Goal: Entertainment & Leisure: Browse casually

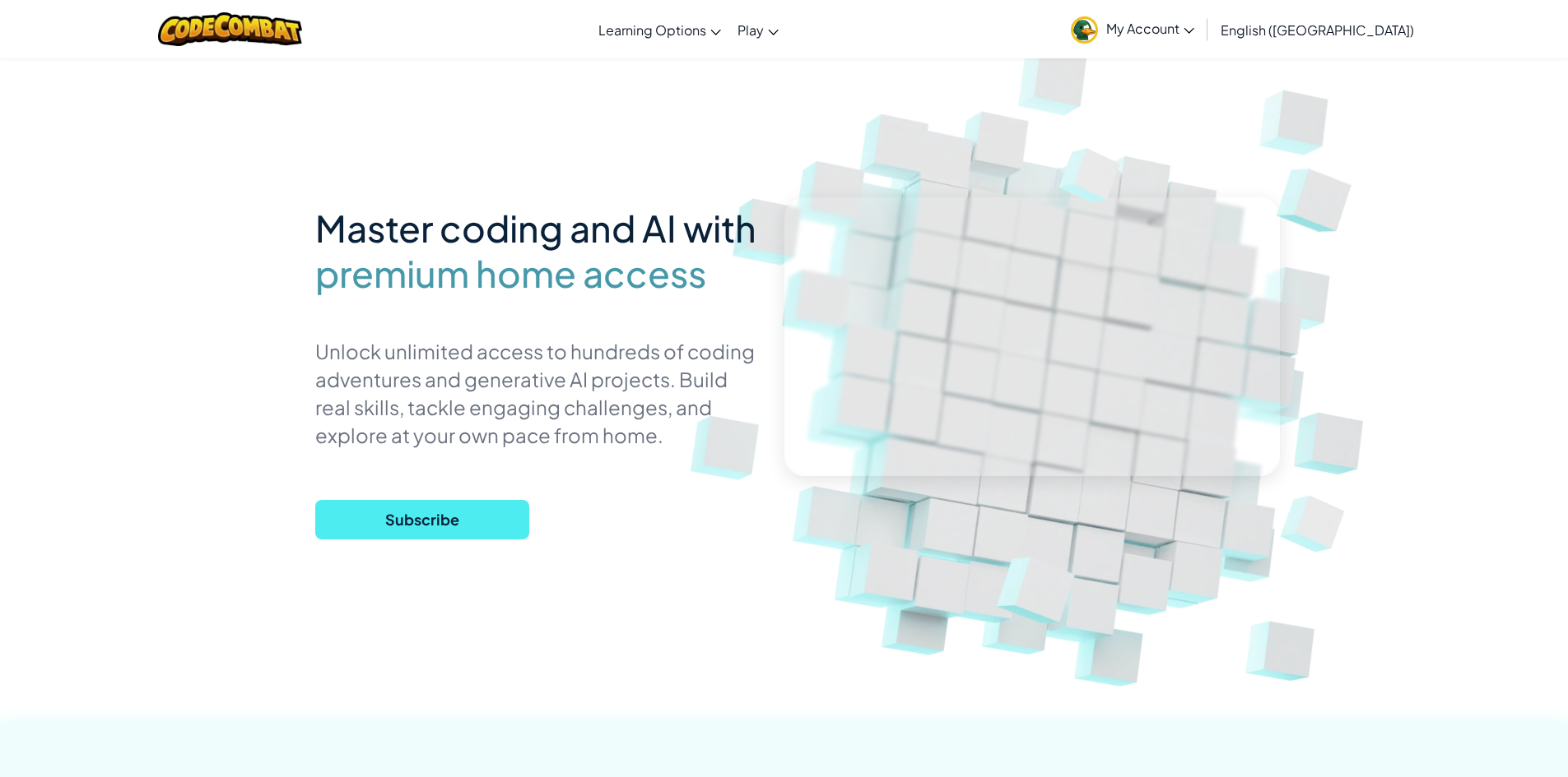
click at [1194, 31] on span "My Account" at bounding box center [1151, 28] width 88 height 18
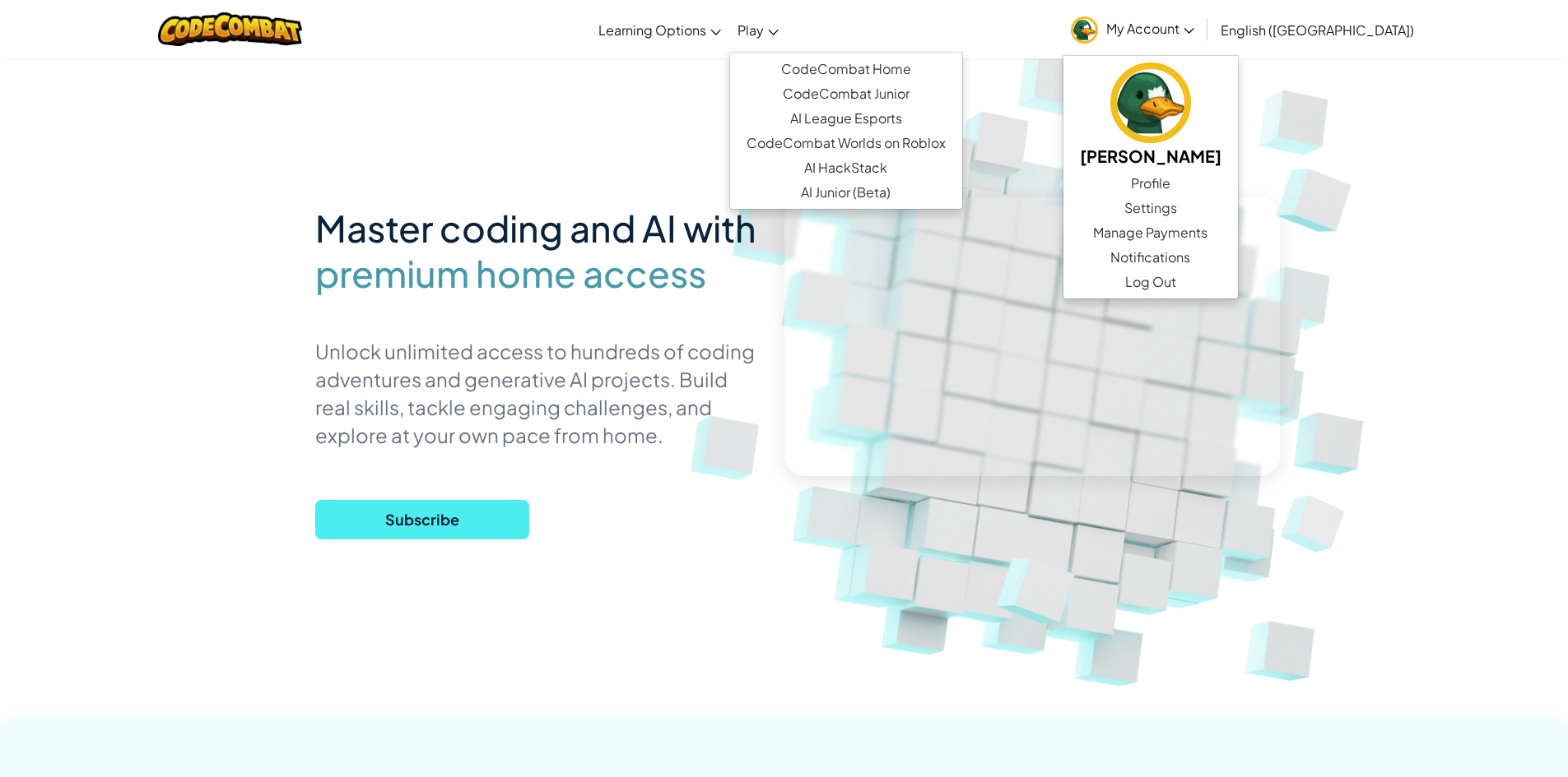
click at [764, 26] on span "Play" at bounding box center [751, 30] width 26 height 18
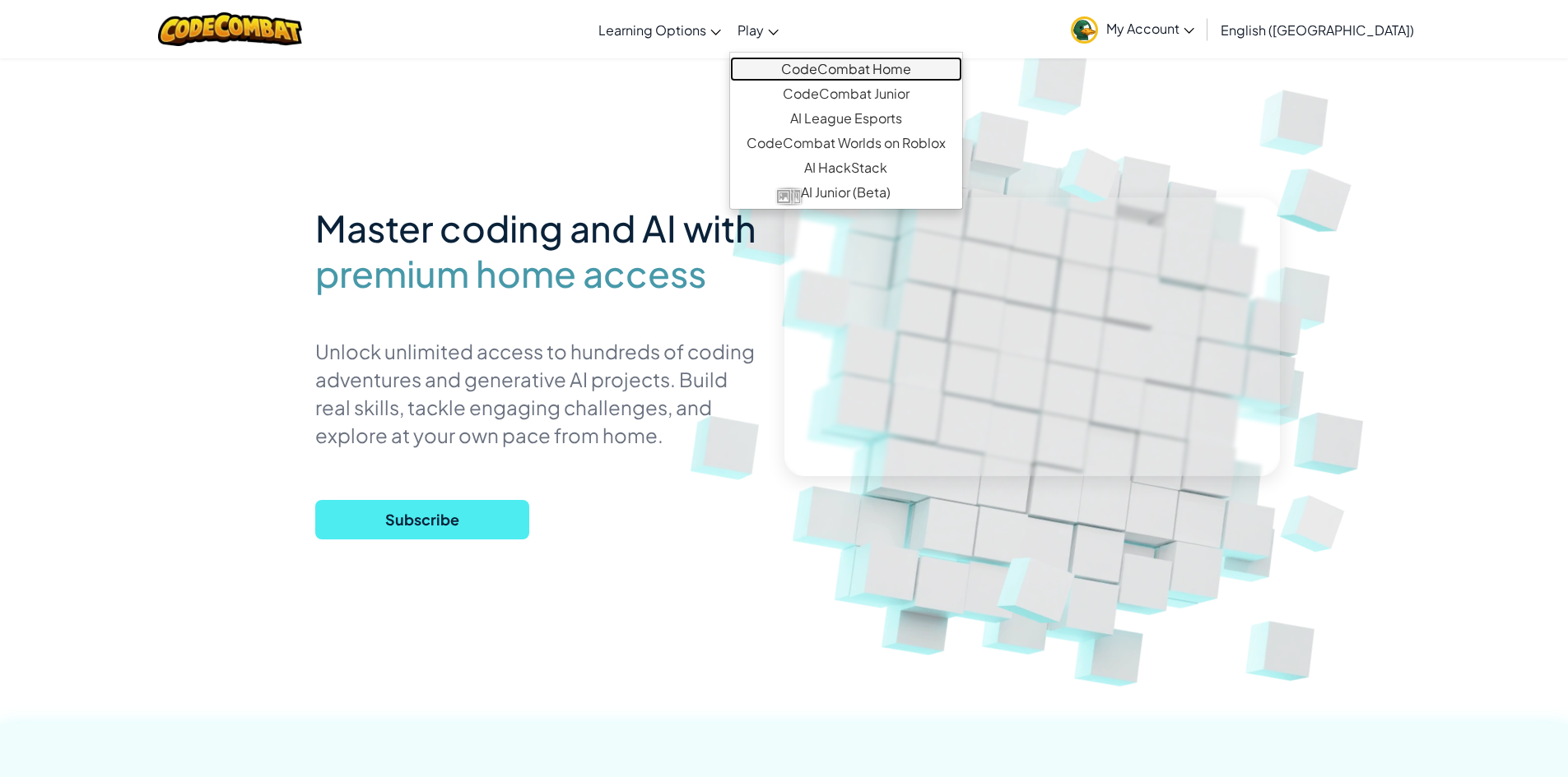
click at [869, 67] on link "CodeCombat Home" at bounding box center [845, 69] width 232 height 25
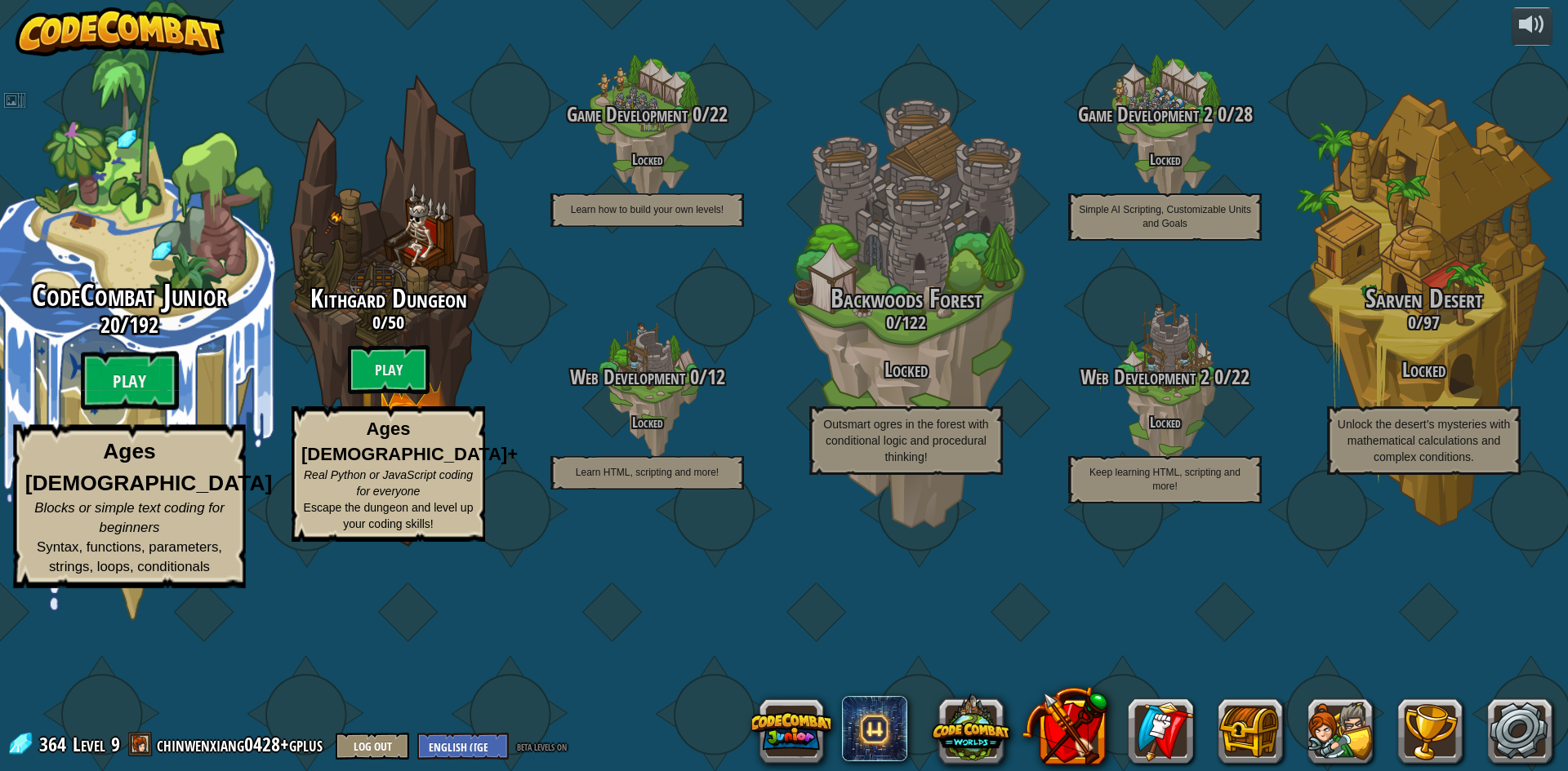
click at [112, 368] on div "CodeCombat Junior 20 / 192 Play Ages [DEMOGRAPHIC_DATA] Blocks or simple text c…" at bounding box center [129, 311] width 310 height 621
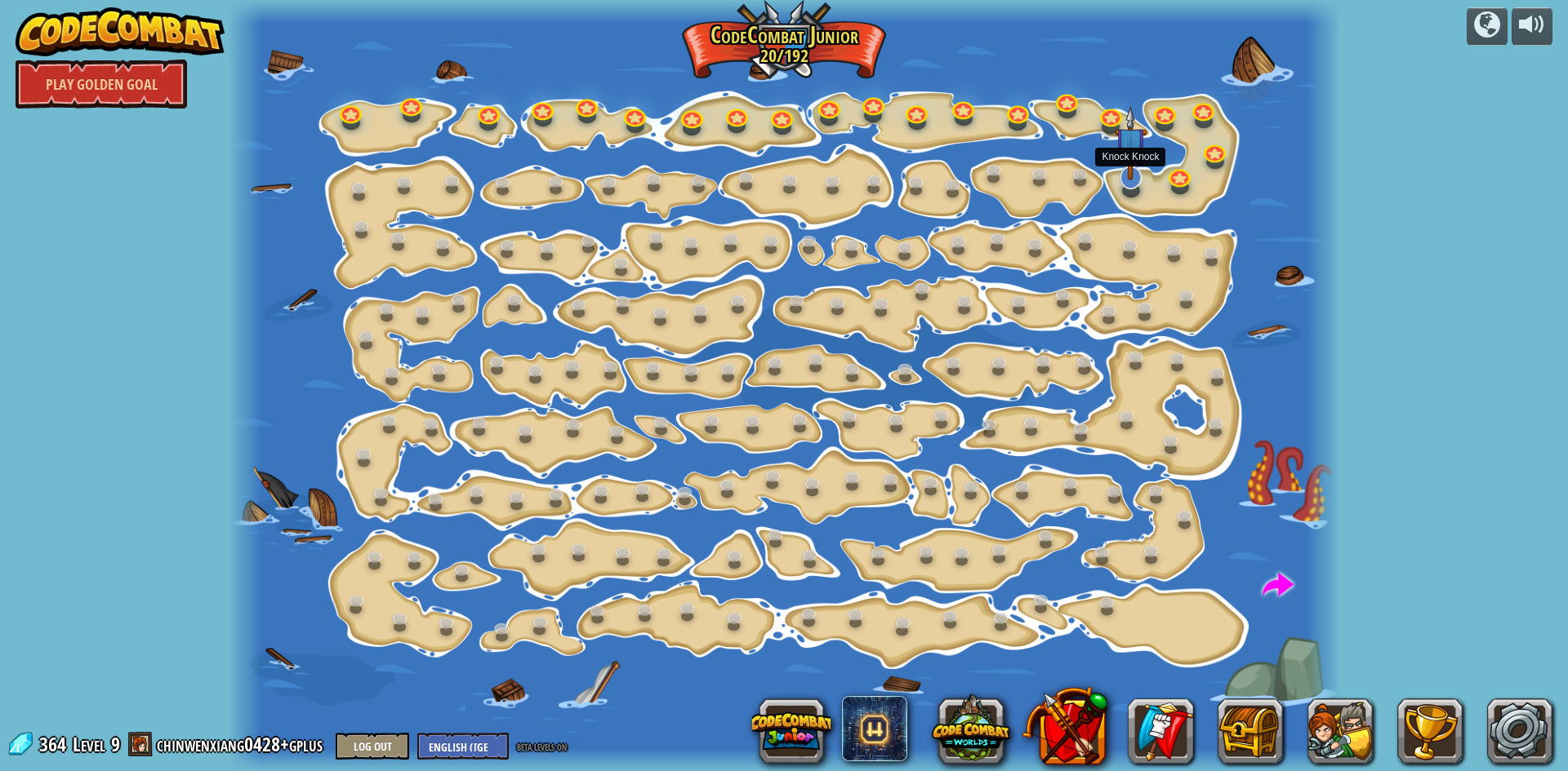
click at [1131, 176] on img at bounding box center [1130, 143] width 32 height 74
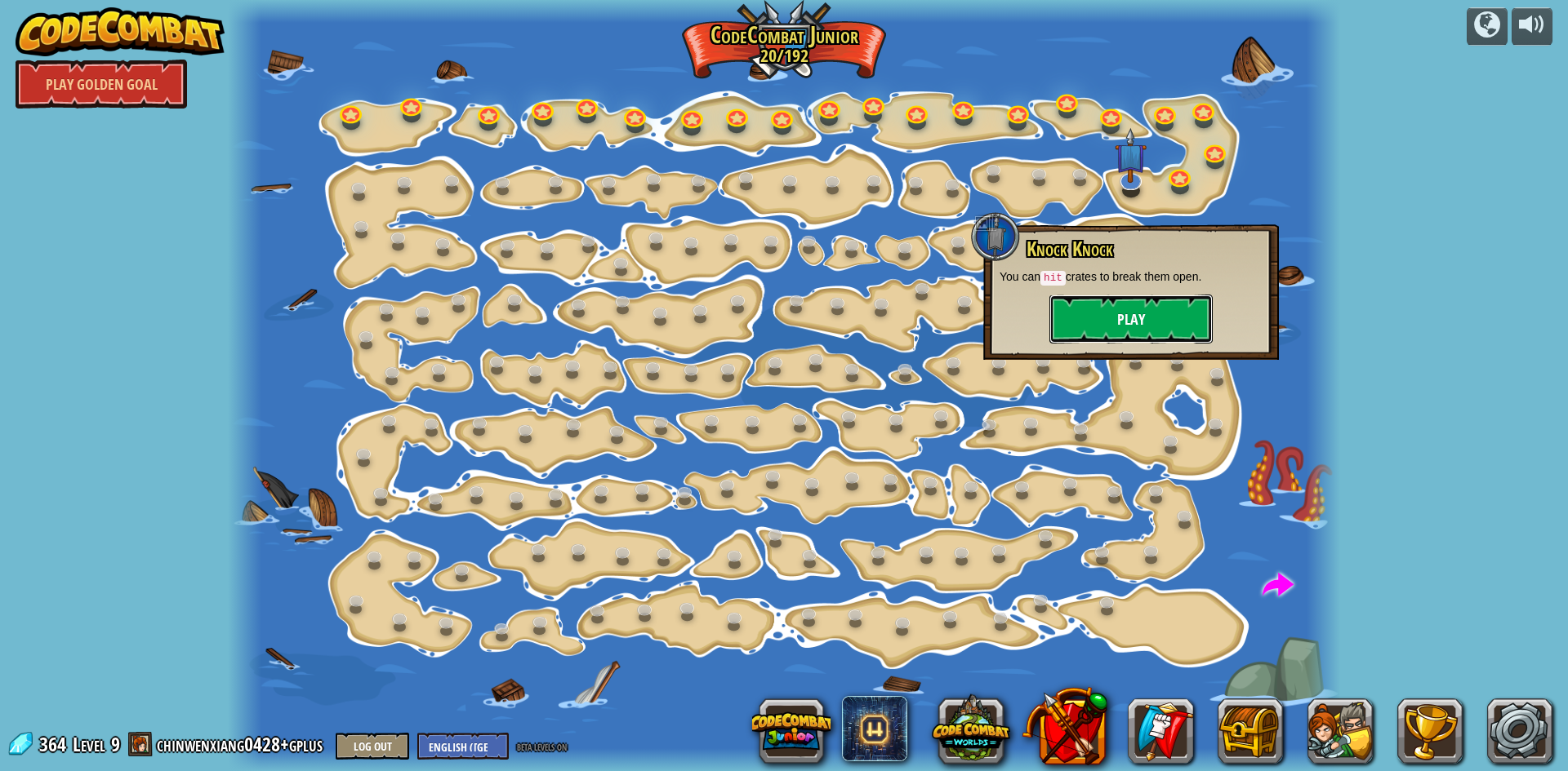
click at [1122, 319] on button "Play" at bounding box center [1131, 319] width 164 height 49
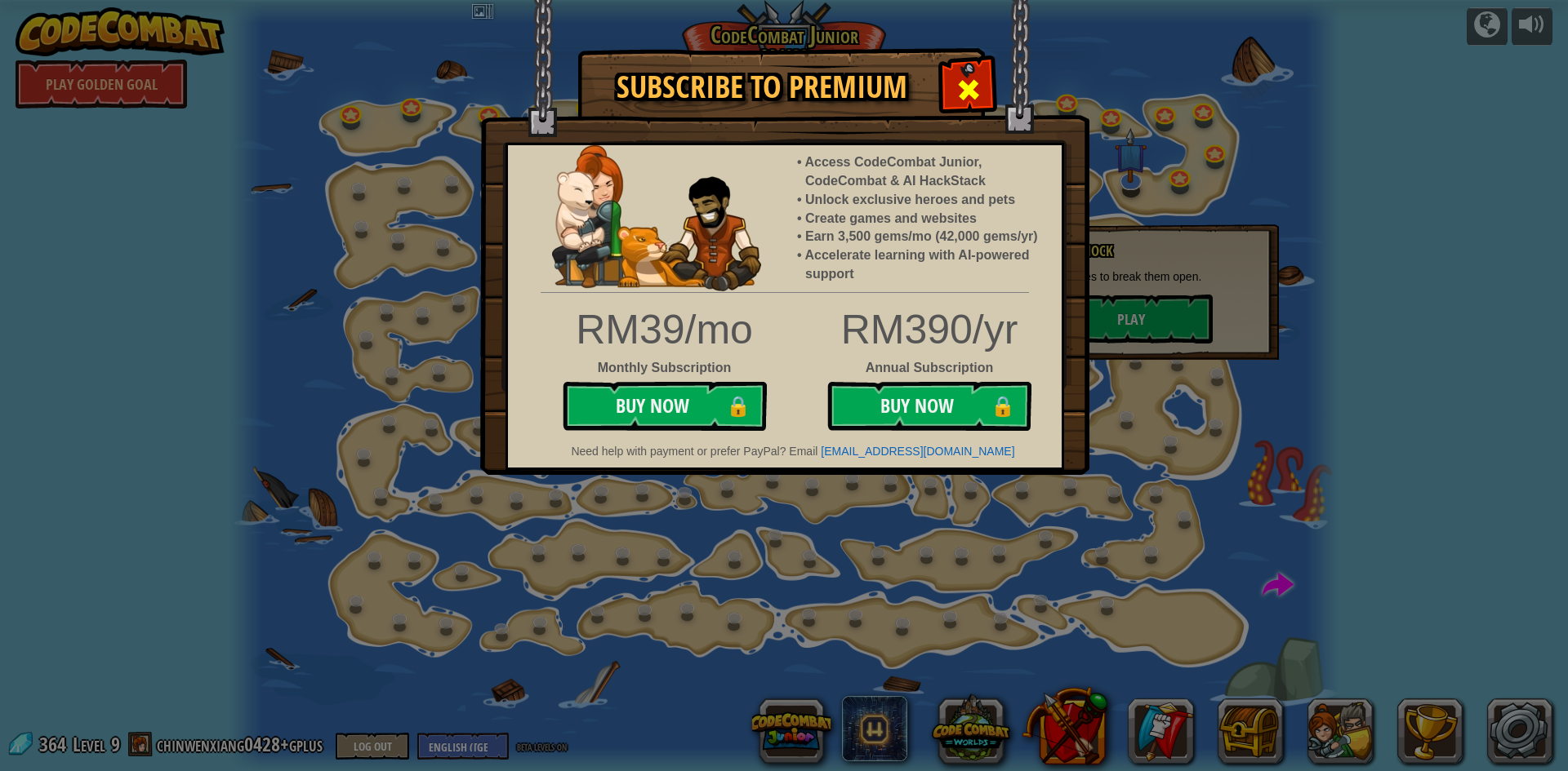
click at [959, 66] on div at bounding box center [967, 88] width 52 height 52
